Goal: Task Accomplishment & Management: Complete application form

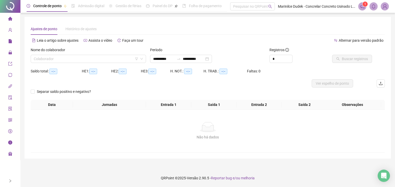
click at [78, 139] on div "Não há dados" at bounding box center [208, 137] width 342 height 6
click at [386, 8] on img at bounding box center [385, 7] width 8 height 8
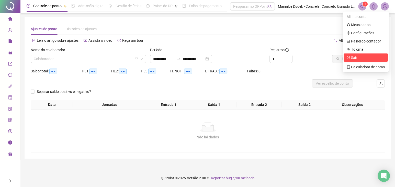
click at [358, 60] on span "Sair" at bounding box center [365, 58] width 38 height 6
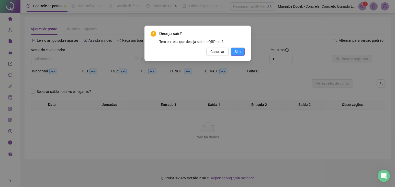
click at [238, 52] on span "Sim" at bounding box center [238, 52] width 6 height 6
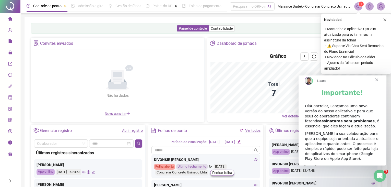
drag, startPoint x: 387, startPoint y: 20, endPoint x: 356, endPoint y: 20, distance: 30.4
click at [386, 20] on button "button" at bounding box center [385, 20] width 6 height 6
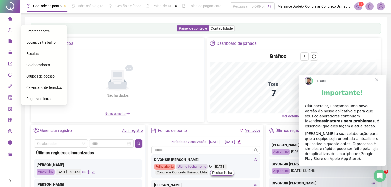
click at [34, 64] on span "Colaboradores" at bounding box center [38, 65] width 24 height 4
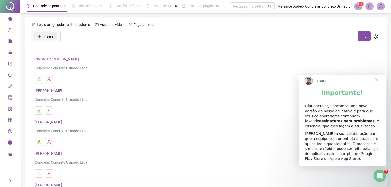
click at [46, 37] on span "Inserir" at bounding box center [48, 36] width 10 height 6
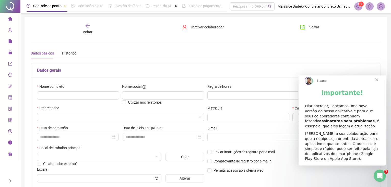
type input "*****"
click at [376, 86] on span "Fechar" at bounding box center [377, 80] width 18 height 18
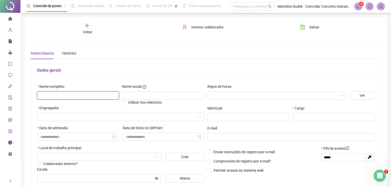
click at [62, 95] on input "text" at bounding box center [78, 95] width 82 height 8
type input "**********"
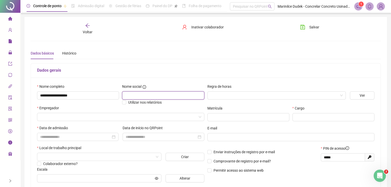
click at [173, 92] on input "text" at bounding box center [163, 95] width 82 height 8
drag, startPoint x: 179, startPoint y: 83, endPoint x: 191, endPoint y: 82, distance: 11.3
click at [181, 84] on div "Nome social" at bounding box center [163, 88] width 82 height 8
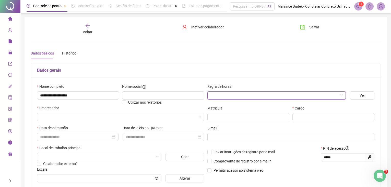
click at [238, 92] on input "search" at bounding box center [275, 95] width 128 height 8
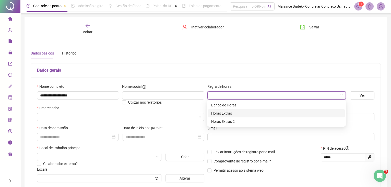
click at [226, 114] on div "Horas Extras" at bounding box center [276, 113] width 131 height 6
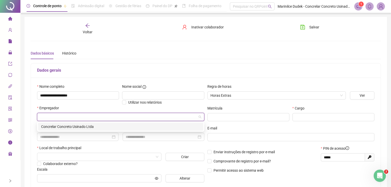
click at [53, 118] on input "search" at bounding box center [118, 117] width 157 height 8
click at [56, 126] on div "Concrelar Concreto Usinado Ltda" at bounding box center [120, 127] width 159 height 6
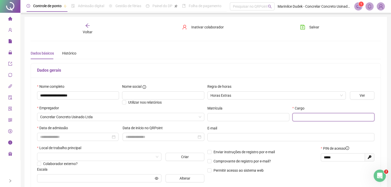
click at [317, 118] on input "text" at bounding box center [334, 117] width 82 height 8
type input "*********"
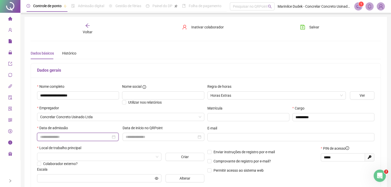
click at [63, 137] on input at bounding box center [75, 137] width 71 height 6
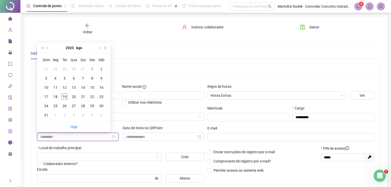
type input "**********"
click at [131, 49] on div "Dados básicos Histórico" at bounding box center [206, 53] width 350 height 12
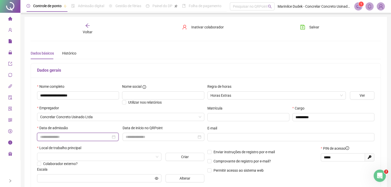
click at [85, 135] on input at bounding box center [75, 137] width 71 height 6
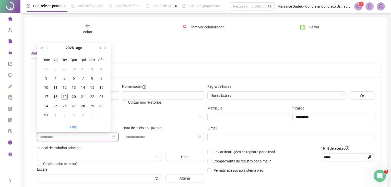
type input "**********"
click at [56, 97] on div "18" at bounding box center [55, 97] width 6 height 6
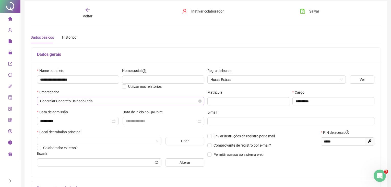
scroll to position [23, 0]
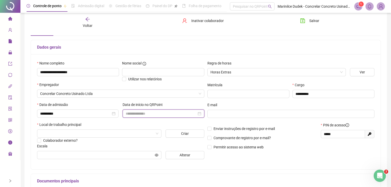
click at [139, 114] on input at bounding box center [161, 114] width 71 height 6
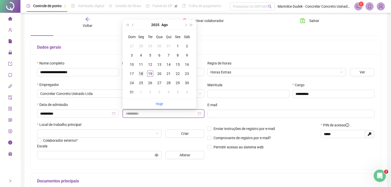
type input "**********"
click at [141, 73] on div "18" at bounding box center [141, 74] width 6 height 6
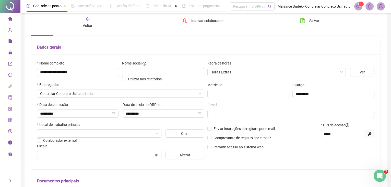
click at [297, 153] on div "Enviar instruções de registro por e-mail Comprovante de registro por e-mail? Pe…" at bounding box center [262, 137] width 113 height 31
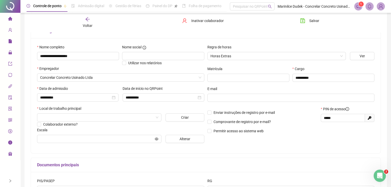
scroll to position [46, 0]
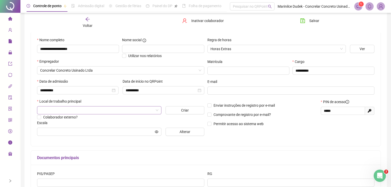
click at [133, 108] on input "search" at bounding box center [97, 110] width 114 height 8
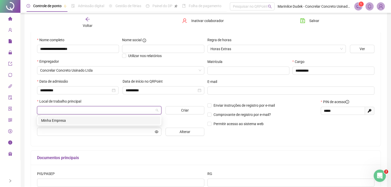
click at [81, 119] on div "Minha Empresa" at bounding box center [99, 121] width 116 height 6
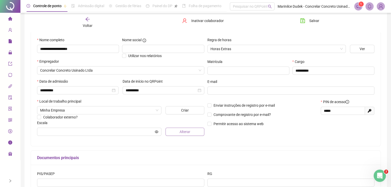
click at [180, 132] on span "Alterar" at bounding box center [185, 132] width 11 height 6
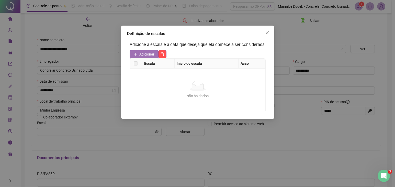
click at [147, 55] on span "Adicionar" at bounding box center [146, 54] width 15 height 6
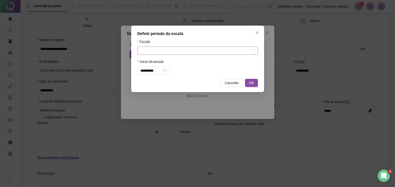
click at [148, 51] on input "search" at bounding box center [195, 51] width 110 height 8
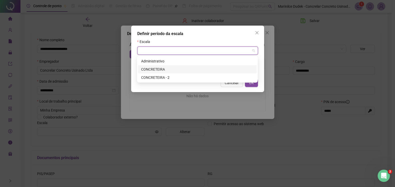
click at [159, 67] on div "CONCRETEIRA" at bounding box center [197, 69] width 112 height 6
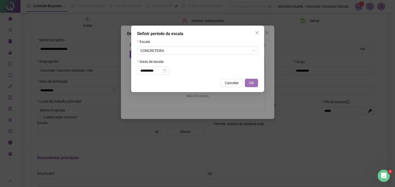
click at [253, 83] on span "OK" at bounding box center [251, 83] width 5 height 6
type input "**********"
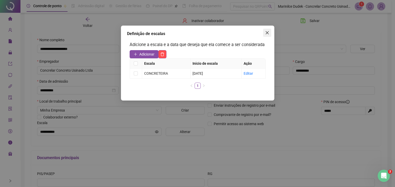
click at [265, 34] on icon "close" at bounding box center [267, 33] width 4 height 4
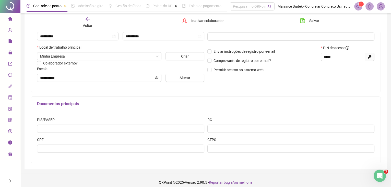
scroll to position [104, 0]
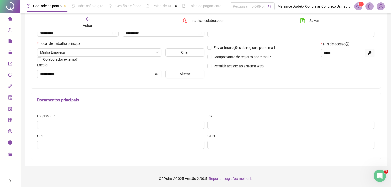
click at [141, 128] on div "PIS/PASEP" at bounding box center [121, 123] width 170 height 20
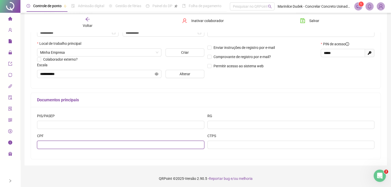
click at [130, 146] on input "text" at bounding box center [120, 145] width 167 height 8
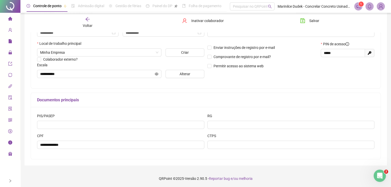
click at [137, 136] on div "CPF" at bounding box center [120, 137] width 167 height 8
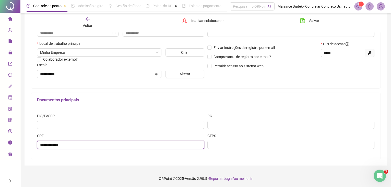
drag, startPoint x: 44, startPoint y: 145, endPoint x: 51, endPoint y: 143, distance: 6.7
click at [45, 144] on input "**********" at bounding box center [120, 145] width 167 height 8
type input "*"
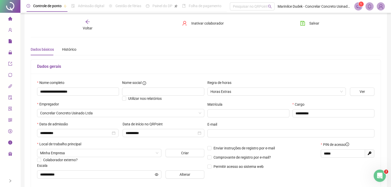
scroll to position [0, 0]
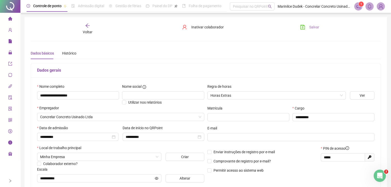
type input "**********"
click at [314, 27] on span "Salvar" at bounding box center [314, 27] width 10 height 6
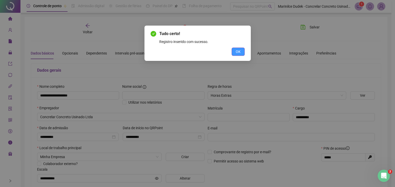
click at [236, 50] on span "OK" at bounding box center [238, 52] width 5 height 6
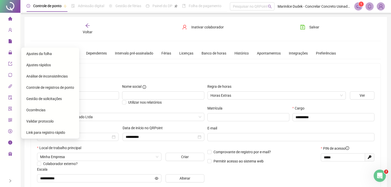
click at [41, 33] on div "Voltar Inativar colaborador [PERSON_NAME]" at bounding box center [206, 29] width 354 height 12
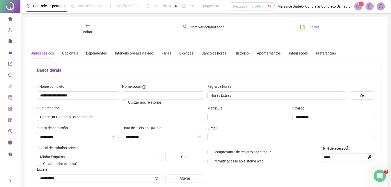
click at [318, 27] on span "Salvar" at bounding box center [314, 27] width 10 height 6
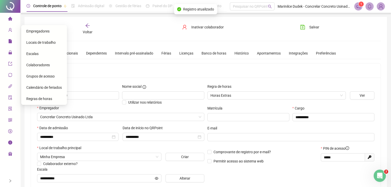
click at [36, 64] on span "Colaboradores" at bounding box center [38, 65] width 24 height 4
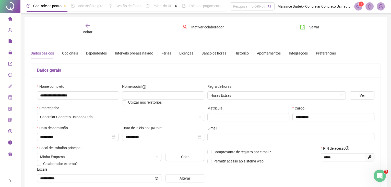
click at [87, 25] on icon "arrow-left" at bounding box center [87, 25] width 5 height 5
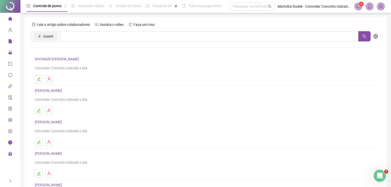
click at [44, 34] on span "Inserir" at bounding box center [48, 36] width 10 height 6
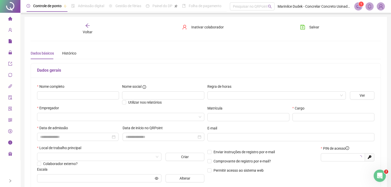
type input "*****"
click at [78, 96] on input "text" at bounding box center [78, 95] width 82 height 8
type input "**********"
click at [251, 94] on input "search" at bounding box center [275, 95] width 128 height 8
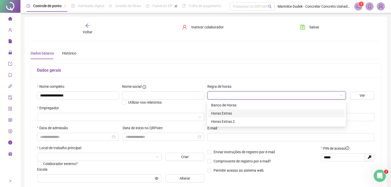
click at [230, 114] on div "Horas Extras" at bounding box center [276, 113] width 131 height 6
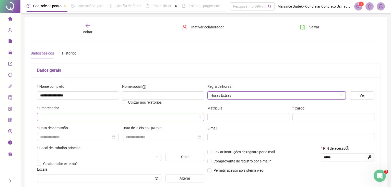
click at [101, 118] on input "search" at bounding box center [118, 117] width 157 height 8
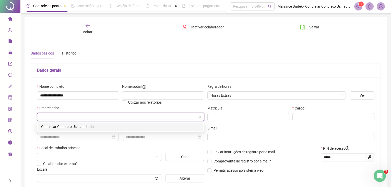
click at [86, 126] on div "Concrelar Concreto Usinado Ltda" at bounding box center [120, 127] width 159 height 6
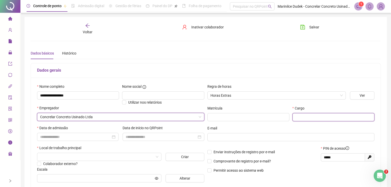
click at [303, 115] on input "text" at bounding box center [334, 117] width 82 height 8
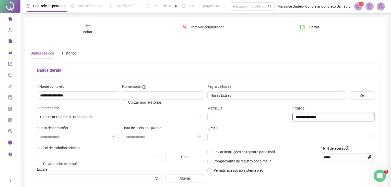
click at [304, 119] on input "**********" at bounding box center [334, 117] width 82 height 8
type input "**********"
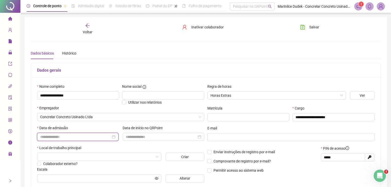
click at [97, 135] on input at bounding box center [75, 137] width 71 height 6
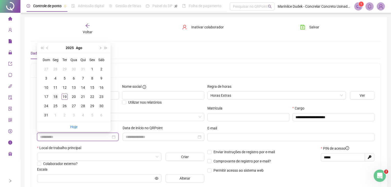
type input "**********"
click at [56, 97] on div "18" at bounding box center [55, 97] width 6 height 6
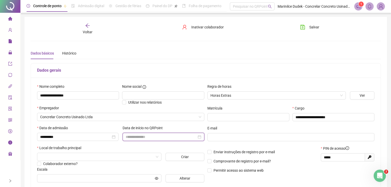
click at [142, 135] on input at bounding box center [161, 137] width 71 height 6
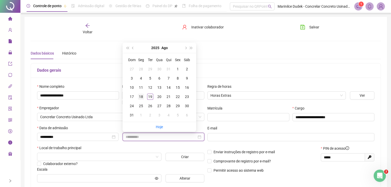
type input "**********"
click at [143, 95] on div "18" at bounding box center [141, 97] width 6 height 6
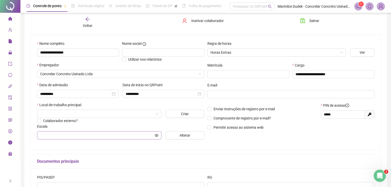
scroll to position [46, 0]
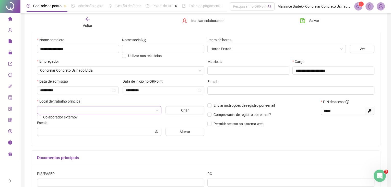
click at [88, 107] on input "search" at bounding box center [97, 110] width 114 height 8
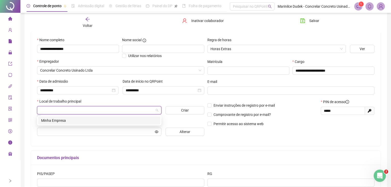
click at [81, 119] on div "Minha Empresa" at bounding box center [99, 121] width 116 height 6
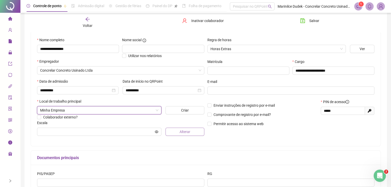
click at [191, 130] on button "Alterar" at bounding box center [185, 131] width 39 height 8
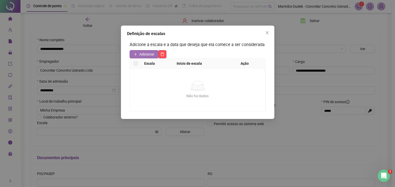
click at [147, 56] on span "Adicionar" at bounding box center [146, 54] width 15 height 6
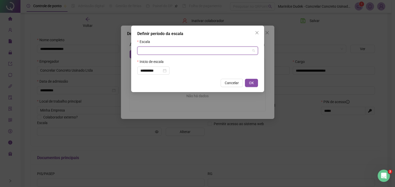
click at [196, 48] on input "search" at bounding box center [195, 51] width 110 height 8
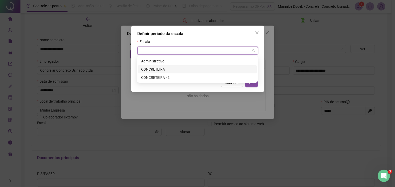
click at [172, 67] on div "CONCRETEIRA" at bounding box center [197, 69] width 112 height 6
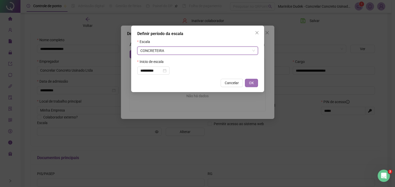
click at [250, 82] on span "OK" at bounding box center [251, 83] width 5 height 6
type input "**********"
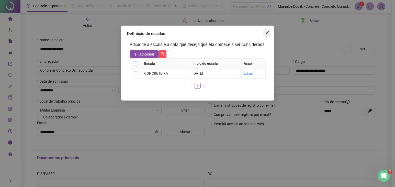
click at [268, 34] on icon "close" at bounding box center [267, 33] width 4 height 4
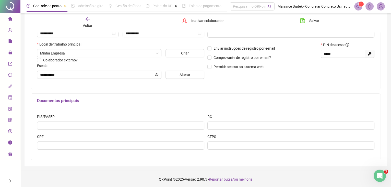
scroll to position [104, 0]
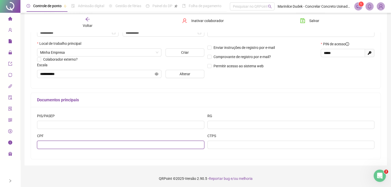
click at [94, 143] on input "text" at bounding box center [120, 145] width 167 height 8
type input "**********"
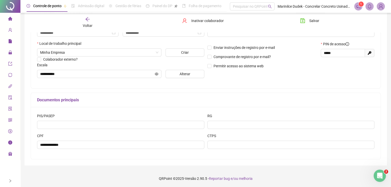
click at [222, 150] on div "CTPS" at bounding box center [291, 143] width 170 height 20
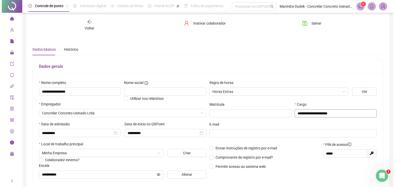
scroll to position [0, 0]
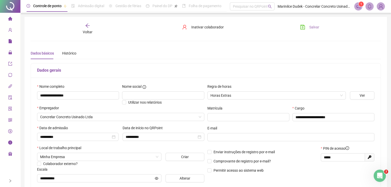
click at [310, 29] on span "Salvar" at bounding box center [314, 27] width 10 height 6
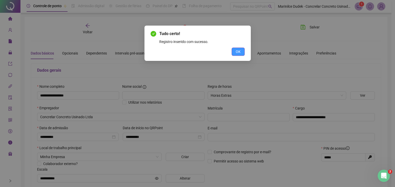
click at [231, 52] on button "OK" at bounding box center [237, 52] width 13 height 8
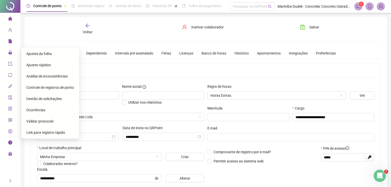
drag, startPoint x: 50, startPoint y: 27, endPoint x: 55, endPoint y: 38, distance: 12.3
click at [50, 27] on div "Voltar Inativar colaborador [PERSON_NAME]" at bounding box center [206, 29] width 354 height 12
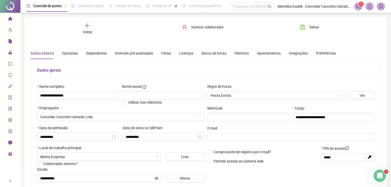
drag, startPoint x: 52, startPoint y: 40, endPoint x: 75, endPoint y: 34, distance: 23.2
click at [56, 38] on div "**********" at bounding box center [206, 143] width 350 height 240
click at [83, 31] on span "Voltar" at bounding box center [88, 32] width 10 height 4
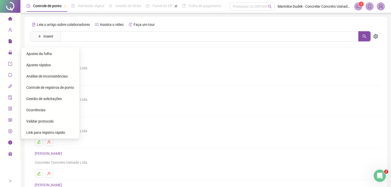
click at [36, 55] on span "Ajustes da folha" at bounding box center [39, 54] width 26 height 4
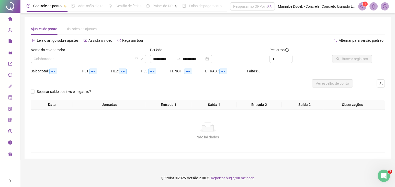
click at [102, 27] on div "Ajustes de ponto Histórico de ajustes" at bounding box center [208, 29] width 354 height 12
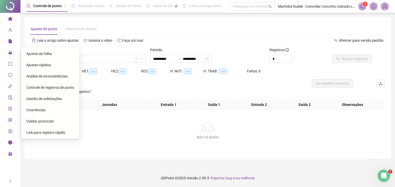
click at [33, 52] on span "Ajustes da folha" at bounding box center [39, 54] width 26 height 4
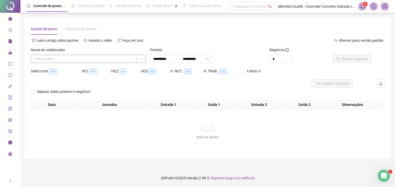
click at [56, 60] on input "search" at bounding box center [86, 59] width 104 height 8
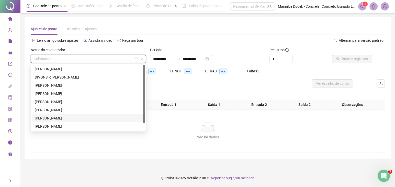
click at [81, 145] on div "Não há dados Não há dados" at bounding box center [208, 131] width 354 height 42
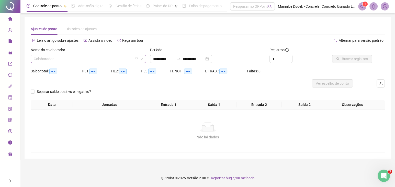
click at [51, 60] on input "search" at bounding box center [86, 59] width 104 height 8
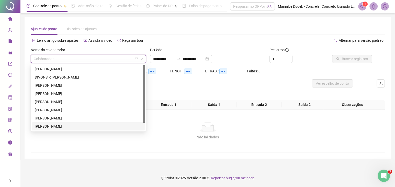
click at [52, 124] on div "[PERSON_NAME]" at bounding box center [88, 126] width 107 height 6
